Goal: Use online tool/utility

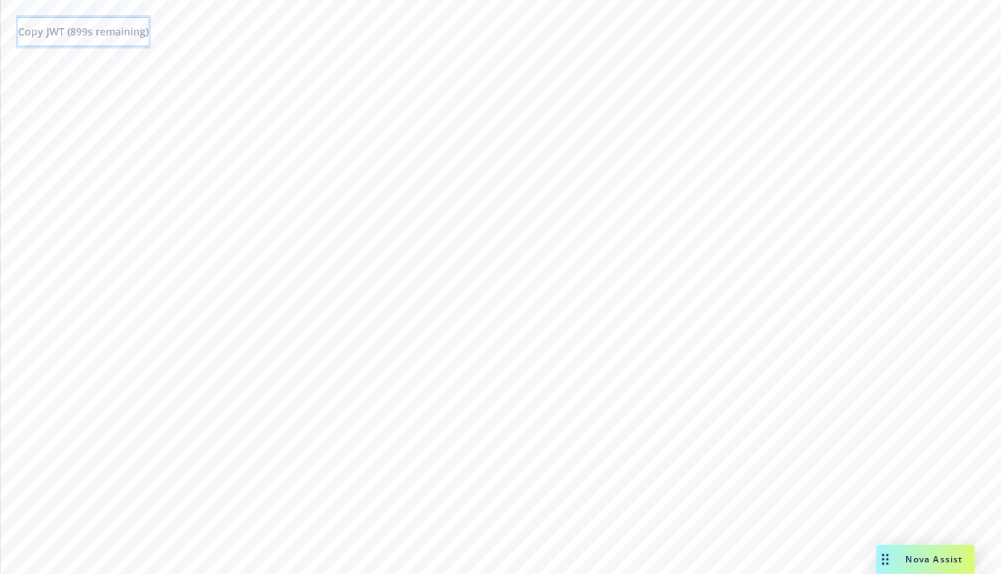
click at [114, 37] on span "Copy JWT ( 899 s remaining)" at bounding box center [83, 32] width 130 height 14
